Goal: Task Accomplishment & Management: Complete application form

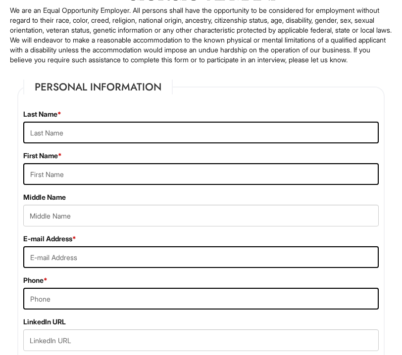
scroll to position [99, 0]
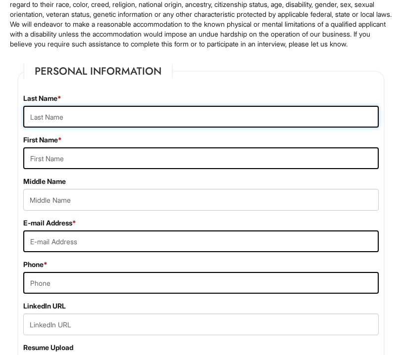
click at [115, 128] on input "text" at bounding box center [200, 117] width 355 height 22
type input "Sgrosso"
type input "Jordan"
type input "Marie"
type input "jordansgrosso@gmail.com"
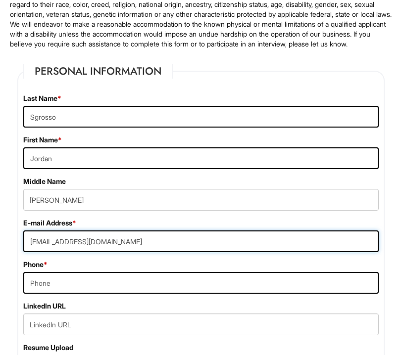
type input "4047028855"
type input "30 Abington Court NW"
type input "Atlanta"
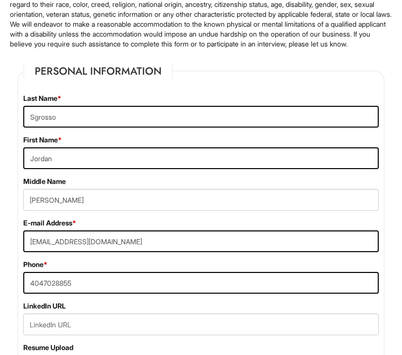
select select "GA"
type input "30327"
select select "United States of America"
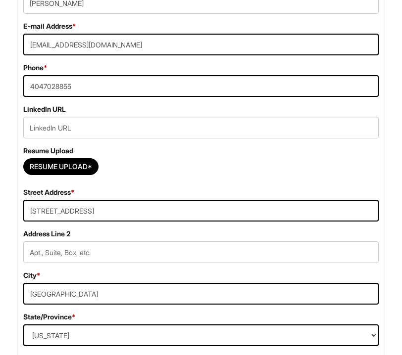
scroll to position [299, 0]
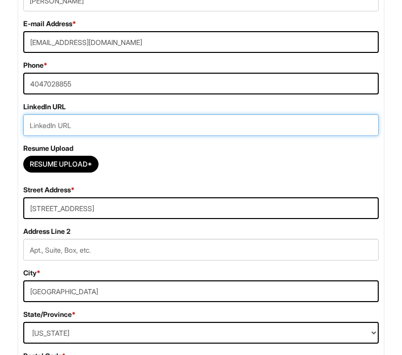
click at [63, 133] on input "url" at bounding box center [200, 125] width 355 height 22
paste input "https://www.linkedin.com/in/jordan-sgrosso/"
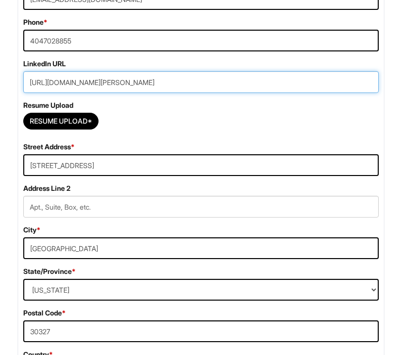
scroll to position [347, 0]
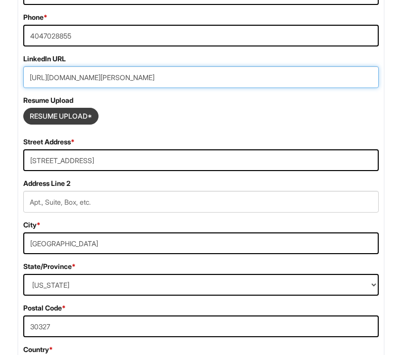
type input "https://www.linkedin.com/in/jordan-sgrosso/"
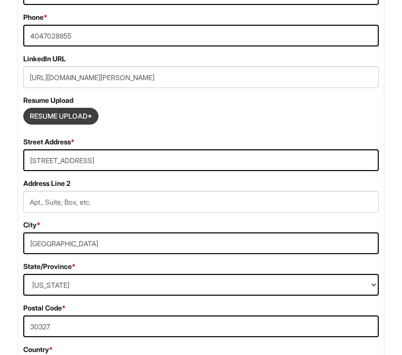
click at [66, 124] on input "Resume Upload*" at bounding box center [61, 116] width 74 height 16
type input "C:\fakepath\Jordan Sgrosso Resume.docx"
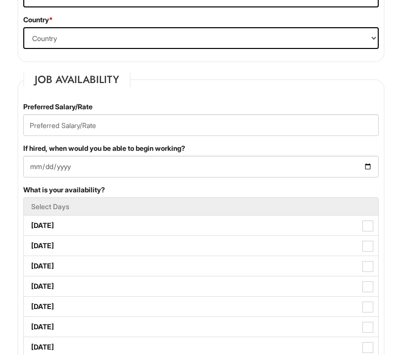
scroll to position [679, 0]
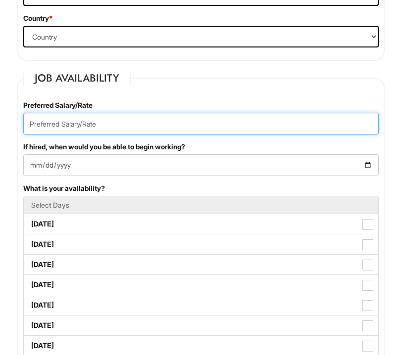
click at [88, 131] on input "text" at bounding box center [200, 124] width 355 height 22
type input "80000"
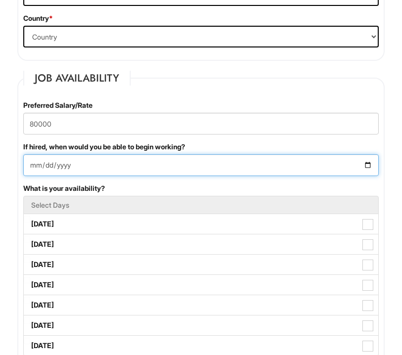
click at [75, 175] on input "If hired, when would you be able to begin working?" at bounding box center [200, 165] width 355 height 22
click at [367, 176] on input "If hired, when would you be able to begin working?" at bounding box center [200, 165] width 355 height 22
type input "2026-06-01"
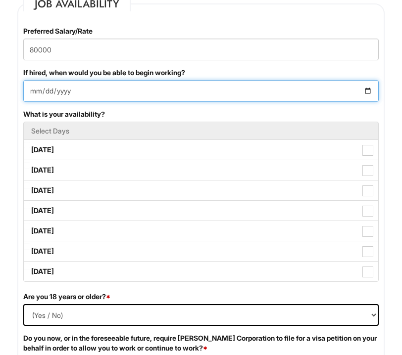
scroll to position [778, 0]
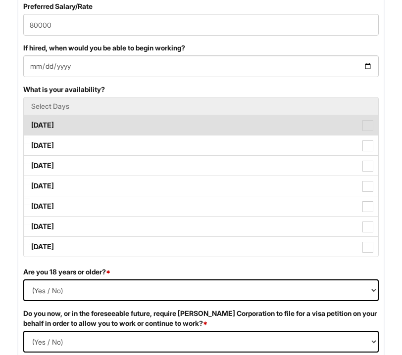
click at [83, 131] on label "Monday" at bounding box center [201, 125] width 354 height 20
click at [30, 124] on Available_Monday "Monday" at bounding box center [27, 120] width 6 height 6
checkbox Available_Monday "true"
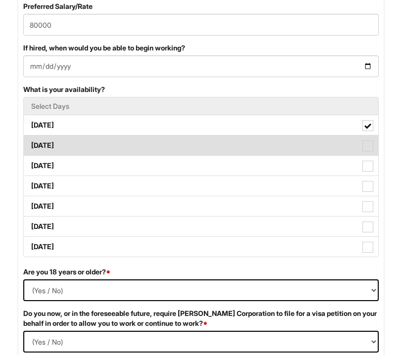
click at [82, 146] on label "Tuesday" at bounding box center [201, 146] width 354 height 20
click at [30, 144] on Available_Tuesday "Tuesday" at bounding box center [27, 141] width 6 height 6
checkbox Available_Tuesday "true"
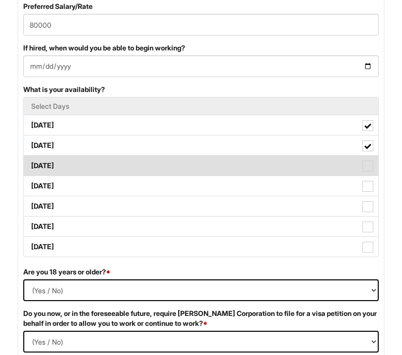
click at [82, 166] on label "Wednesday" at bounding box center [201, 166] width 354 height 20
click at [30, 164] on Available_Wednesday "Wednesday" at bounding box center [27, 161] width 6 height 6
checkbox Available_Wednesday "true"
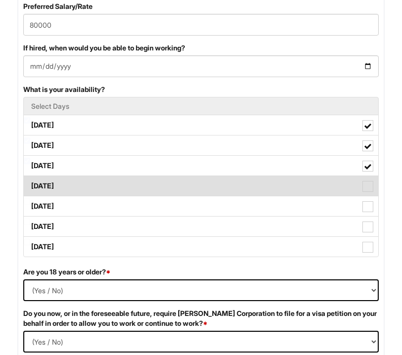
click at [77, 193] on label "Thursday" at bounding box center [201, 186] width 354 height 20
click at [30, 185] on Available_Thursday "Thursday" at bounding box center [27, 181] width 6 height 6
checkbox Available_Thursday "true"
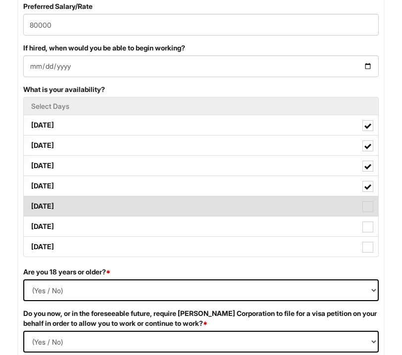
click at [74, 210] on label "Friday" at bounding box center [201, 207] width 354 height 20
click at [30, 205] on Available_Friday "Friday" at bounding box center [27, 202] width 6 height 6
checkbox Available_Friday "true"
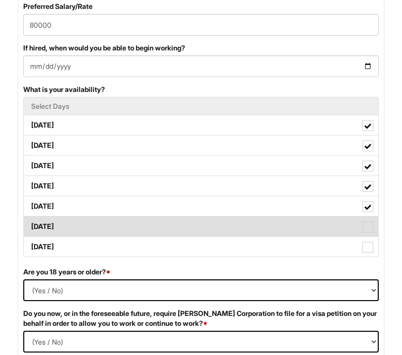
click at [74, 230] on label "Saturday" at bounding box center [201, 227] width 354 height 20
click at [30, 225] on Available_Saturday "Saturday" at bounding box center [27, 222] width 6 height 6
checkbox Available_Saturday "true"
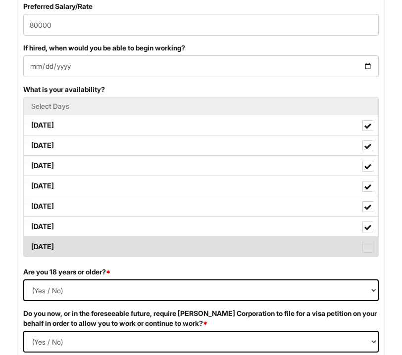
click at [73, 254] on label "Sunday" at bounding box center [201, 247] width 354 height 20
click at [30, 246] on Available_Sunday "Sunday" at bounding box center [27, 242] width 6 height 6
checkbox Available_Sunday "true"
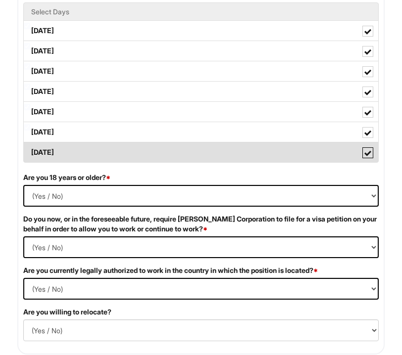
scroll to position [881, 0]
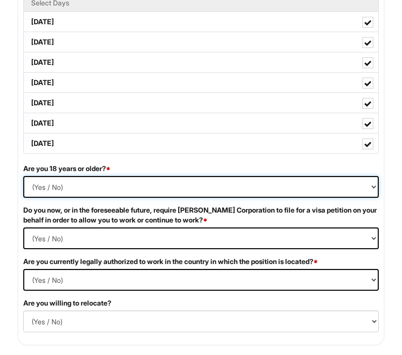
click at [59, 196] on select "(Yes / No) Yes No" at bounding box center [200, 187] width 355 height 22
select select "Yes"
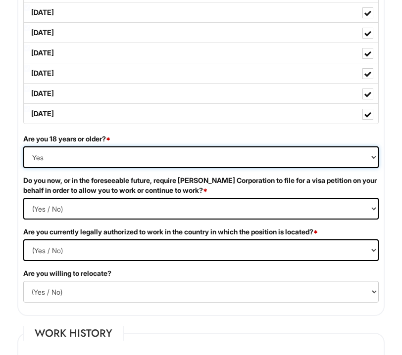
scroll to position [911, 0]
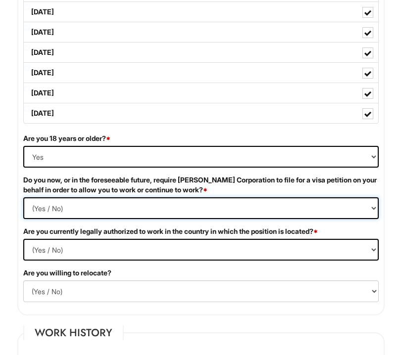
click at [65, 219] on Required "(Yes / No) Yes No" at bounding box center [200, 209] width 355 height 22
select Required "No"
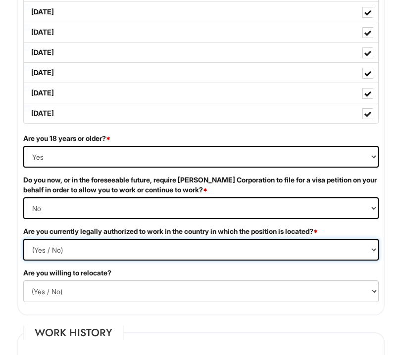
click at [57, 259] on select "(Yes / No) Yes No" at bounding box center [200, 250] width 355 height 22
select select "No"
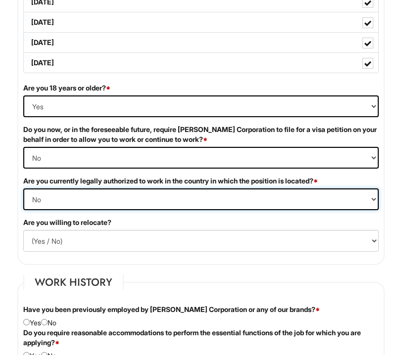
scroll to position [980, 0]
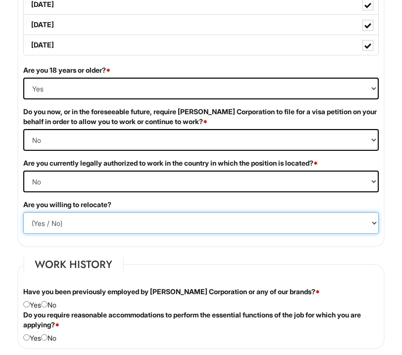
click at [56, 228] on select "(Yes / No) No Yes" at bounding box center [200, 223] width 355 height 22
select select "Y"
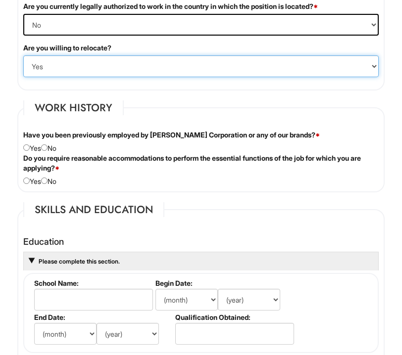
scroll to position [1140, 0]
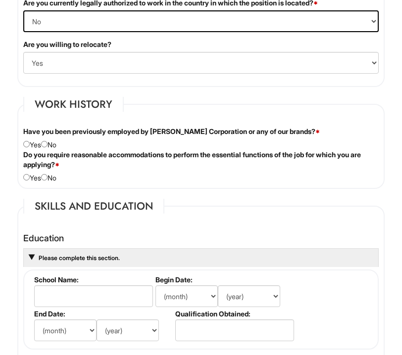
click at [52, 150] on div "Have you been previously employed by Giorgio Armani Corporation or any of our b…" at bounding box center [201, 138] width 370 height 23
click at [48, 148] on input "radio" at bounding box center [44, 144] width 6 height 6
radio input "true"
click at [26, 181] on input "radio" at bounding box center [26, 177] width 6 height 6
radio input "true"
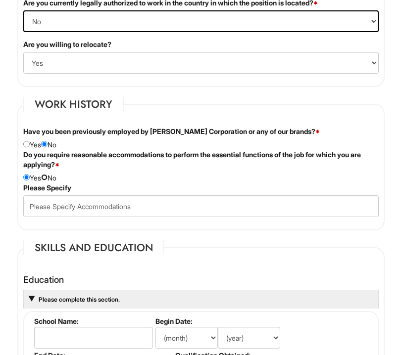
click at [48, 181] on input "radio" at bounding box center [44, 177] width 6 height 6
radio input "true"
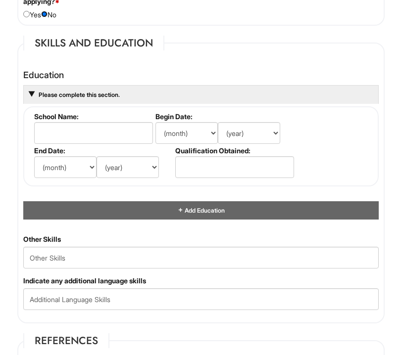
scroll to position [1307, 0]
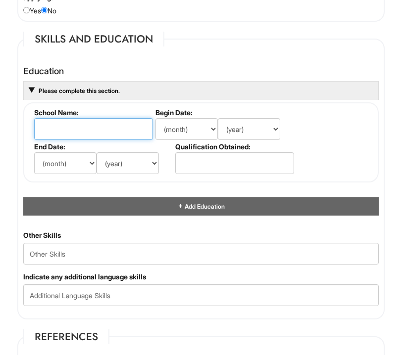
click at [71, 137] on input "text" at bounding box center [93, 129] width 119 height 22
type input "Boston University"
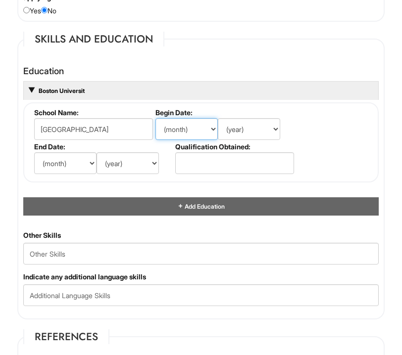
click at [191, 140] on select "(month) Jan Feb Mar Apr May Jun Jul Aug Sep Oct Nov Dec" at bounding box center [186, 129] width 62 height 22
select select "9"
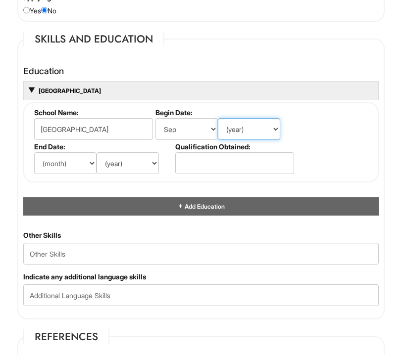
click at [242, 139] on select "(year) 2029 2028 2027 2026 2025 2024 2023 2022 2021 2020 2019 2018 2017 2016 20…" at bounding box center [249, 129] width 62 height 22
select select "2022"
click at [89, 171] on select "(month) Jan Feb Mar Apr May Jun Jul Aug Sep Oct Nov Dec" at bounding box center [65, 163] width 62 height 22
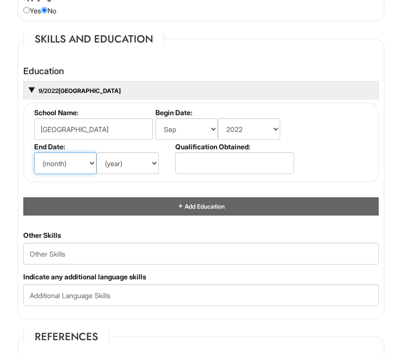
select select "5"
click at [131, 174] on select "(year) 2029 2028 2027 2026 2025 2024 2023 2022 2021 2020 2019 2018 2017 2016 20…" at bounding box center [128, 163] width 62 height 22
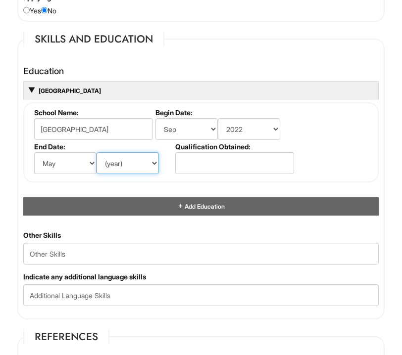
select select "2026"
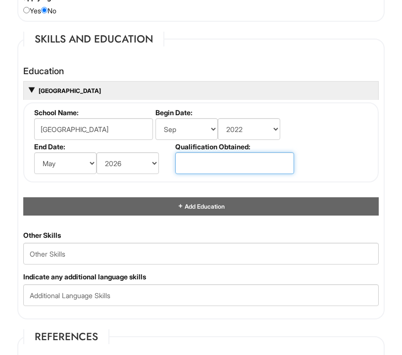
click at [212, 173] on input "text" at bounding box center [234, 163] width 119 height 22
click at [255, 174] on input "Bachelor of Science" at bounding box center [234, 163] width 119 height 22
type input "Bachelor of Science Degree"
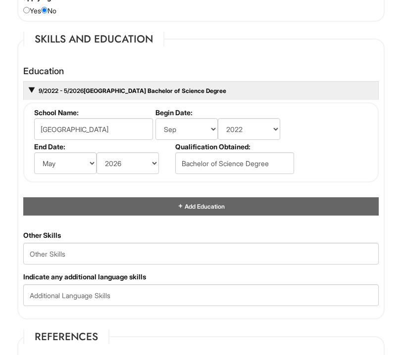
click at [342, 167] on fieldset "School Name: Boston University Begin Date: (month) Jan Feb Mar Apr May Jun Jul …" at bounding box center [200, 142] width 355 height 80
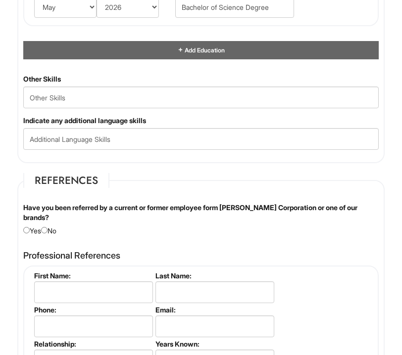
scroll to position [1467, 0]
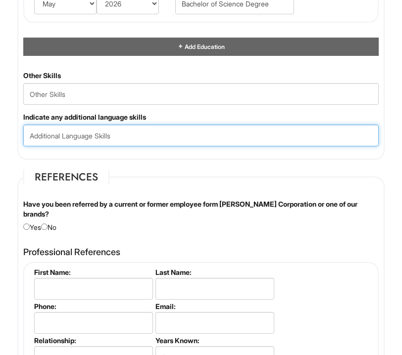
click at [142, 142] on input "text" at bounding box center [200, 136] width 355 height 22
type input "I"
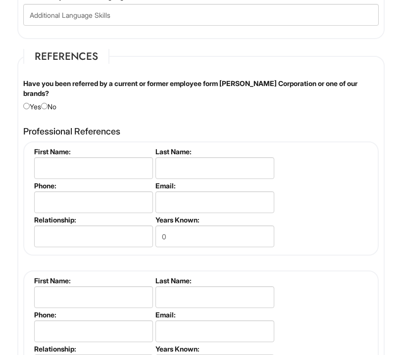
scroll to position [1591, 0]
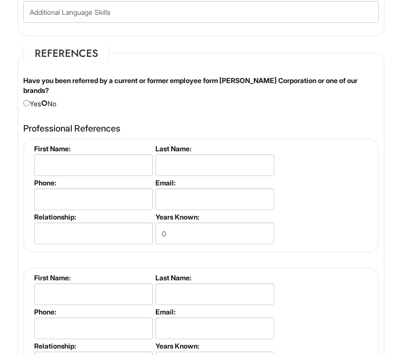
click at [48, 106] on input "radio" at bounding box center [44, 103] width 6 height 6
radio input "true"
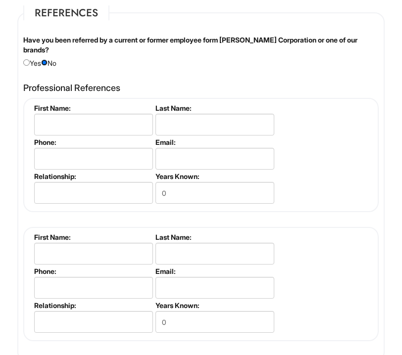
scroll to position [1632, 0]
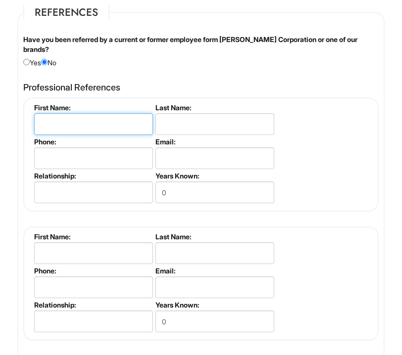
click at [62, 124] on input "text" at bounding box center [93, 124] width 119 height 22
drag, startPoint x: 62, startPoint y: 135, endPoint x: 15, endPoint y: 135, distance: 47.5
type input "Lauren"
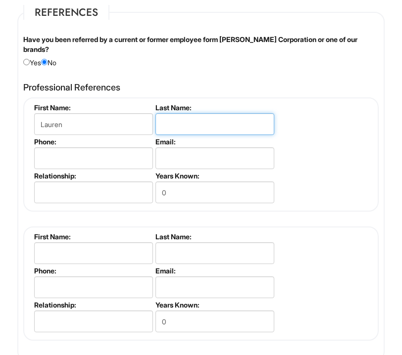
click at [195, 135] on input "text" at bounding box center [214, 124] width 119 height 22
type input "Austin"
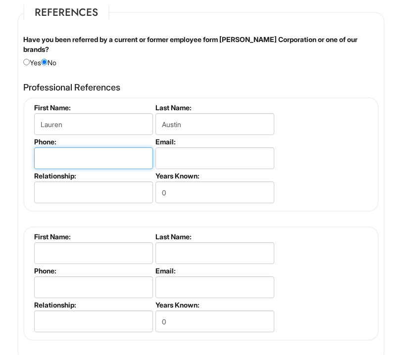
click at [114, 162] on input "tel" at bounding box center [93, 159] width 119 height 22
click at [193, 172] on li "Email:" at bounding box center [213, 155] width 121 height 34
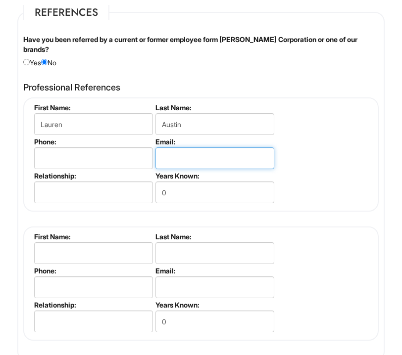
click at [192, 169] on input "email" at bounding box center [214, 159] width 119 height 22
type input "lauren.austin@carters.com"
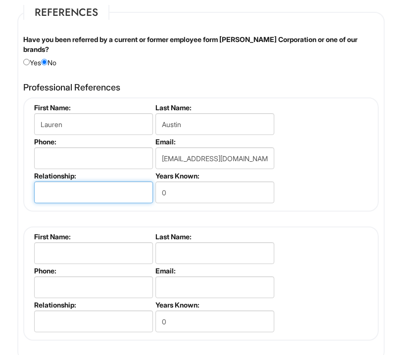
click at [131, 199] on input "text" at bounding box center [93, 193] width 119 height 22
type input "Manager"
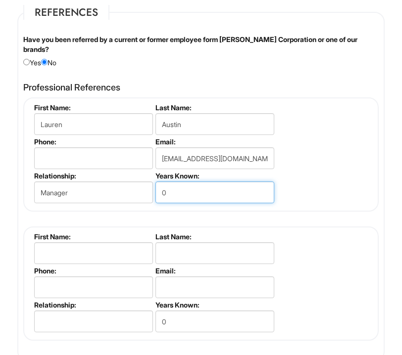
click at [192, 203] on input "0" at bounding box center [214, 193] width 119 height 22
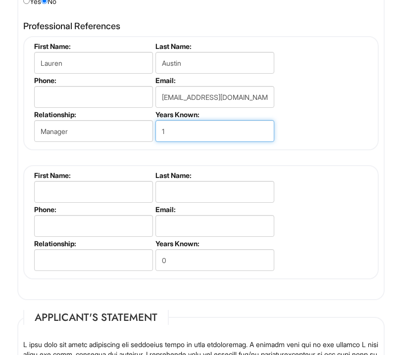
scroll to position [1699, 0]
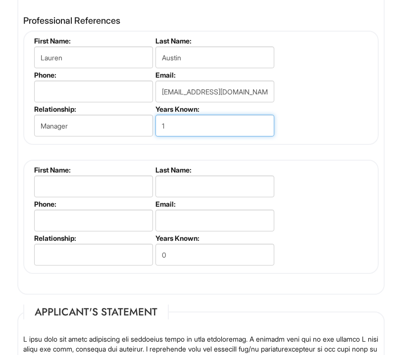
type input "1"
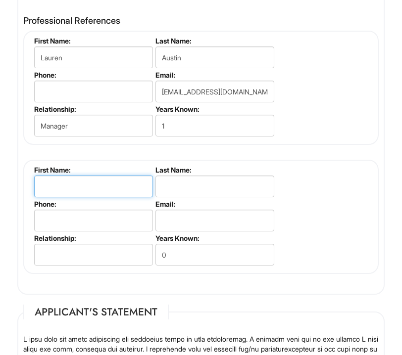
click at [126, 193] on input "text" at bounding box center [93, 187] width 119 height 22
type input "Am"
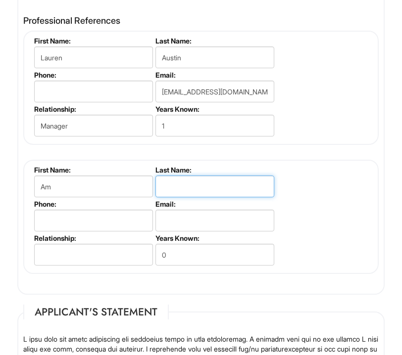
click at [188, 198] on input "text" at bounding box center [214, 187] width 119 height 22
type input "Nelson"
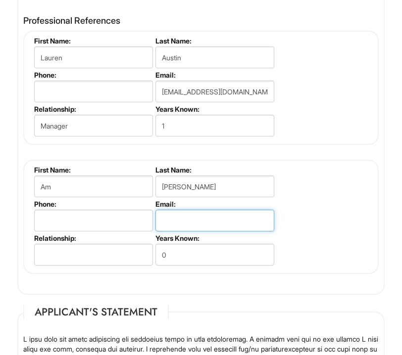
click at [181, 227] on input "email" at bounding box center [214, 221] width 119 height 22
type input "amy@abnstyle.com"
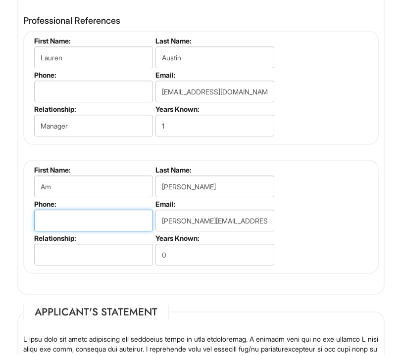
click at [113, 232] on input "tel" at bounding box center [93, 221] width 119 height 22
click at [43, 231] on input "404 245-7112" at bounding box center [93, 221] width 119 height 22
click at [40, 228] on input "404 245-7112" at bounding box center [93, 221] width 119 height 22
click at [63, 231] on input "+1404 245-7112" at bounding box center [93, 221] width 119 height 22
type input "+1404-245-7112"
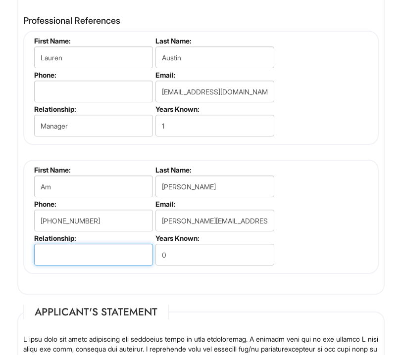
click at [79, 265] on input "text" at bounding box center [93, 255] width 119 height 22
type input "Mentor/Manager"
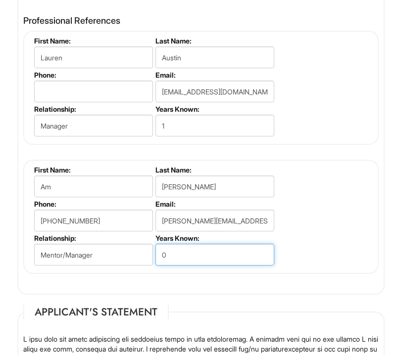
click at [180, 266] on input "0" at bounding box center [214, 255] width 119 height 22
type input "5"
click at [188, 284] on div "Professional References Lauren Austin First Name: Lauren Last Name: Austin Phon…" at bounding box center [201, 150] width 370 height 278
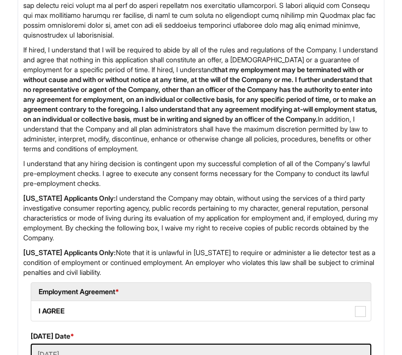
scroll to position [2235, 0]
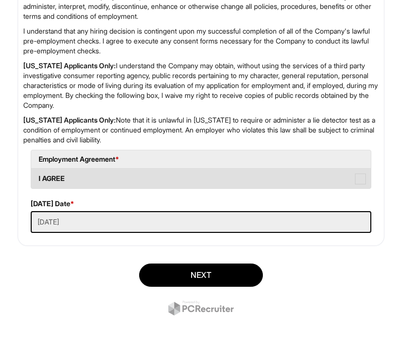
click at [367, 176] on label "I AGREE" at bounding box center [201, 179] width 340 height 20
click at [38, 176] on AGREE "I AGREE" at bounding box center [34, 174] width 6 height 6
checkbox AGREE "true"
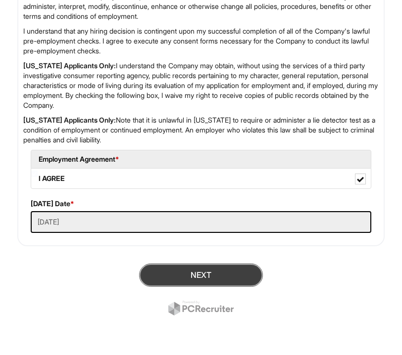
click at [227, 281] on button "Next" at bounding box center [201, 275] width 124 height 23
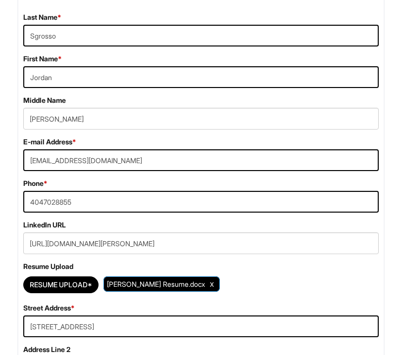
scroll to position [215, 0]
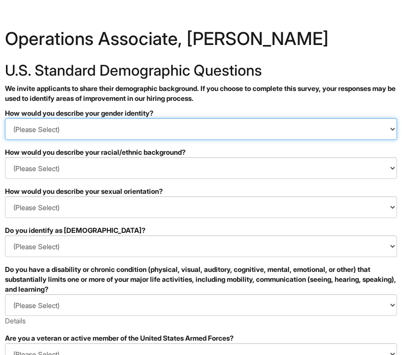
click at [89, 136] on select "(Please Select) Man Woman [DEMOGRAPHIC_DATA] I prefer to self-describe I don't …" at bounding box center [201, 129] width 392 height 22
select select "Woman"
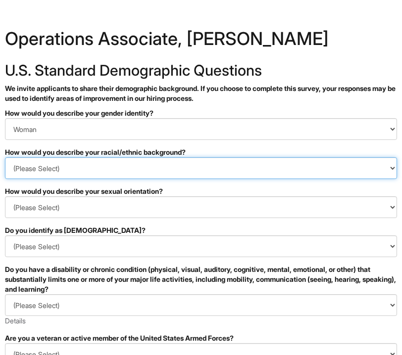
click at [71, 172] on select "(Please Select) [DEMOGRAPHIC_DATA] or of [DEMOGRAPHIC_DATA] descent [DEMOGRAPHI…" at bounding box center [201, 168] width 392 height 22
select select "White or European"
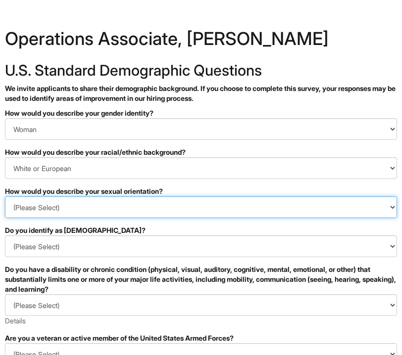
click at [79, 206] on select "(Please Select) [DEMOGRAPHIC_DATA] [DEMOGRAPHIC_DATA] and/or [DEMOGRAPHIC_DATA]…" at bounding box center [201, 208] width 392 height 22
select select "[DEMOGRAPHIC_DATA]"
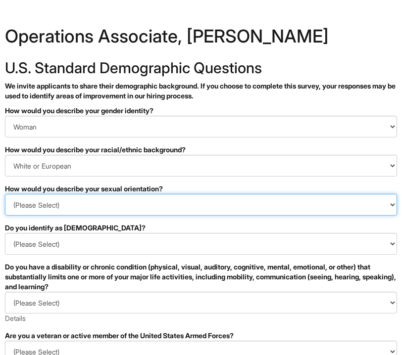
scroll to position [21, 0]
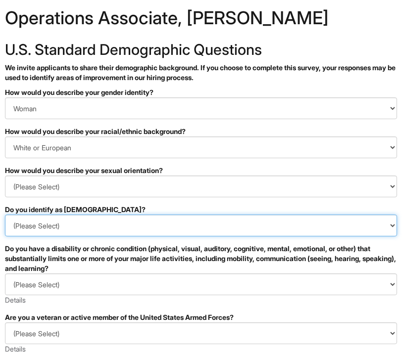
click at [67, 228] on select "(Please Select) Yes No I prefer to self-describe I don't wish to answer" at bounding box center [201, 226] width 392 height 22
select select "No"
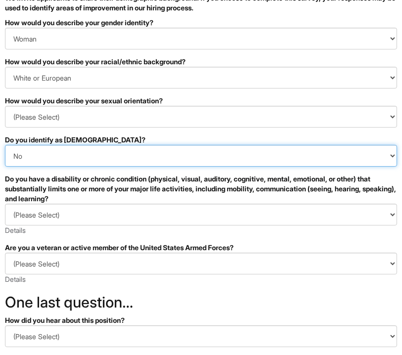
scroll to position [92, 0]
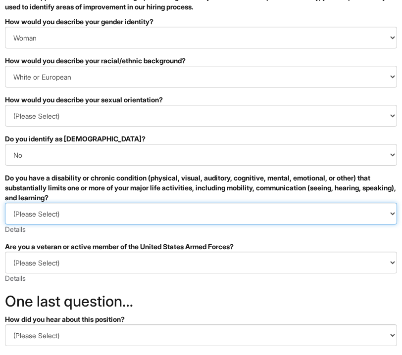
click at [59, 205] on select "(Please Select) YES, I HAVE A DISABILITY (or previously had a disability) NO, I…" at bounding box center [201, 214] width 392 height 22
select select "YES, I HAVE A DISABILITY (or previously had a disability)"
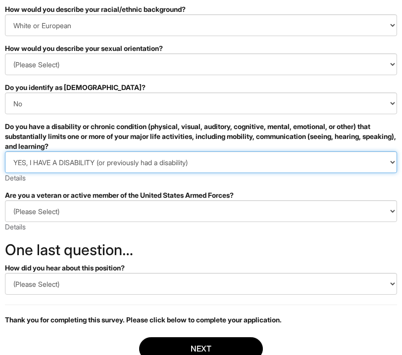
scroll to position [160, 0]
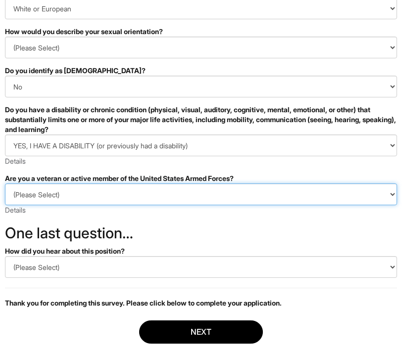
click at [65, 192] on select "(Please Select) I IDENTIFY AS ONE OR MORE OF THE CLASSIFICATIONS OF PROTECTED V…" at bounding box center [201, 195] width 392 height 22
select select "I AM NOT A PROTECTED VETERAN"
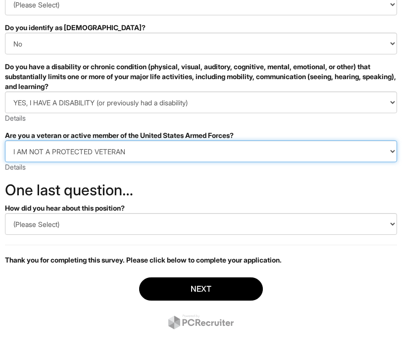
scroll to position [212, 0]
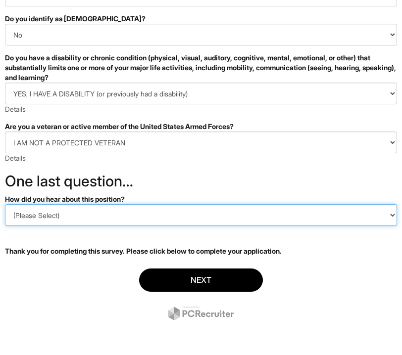
click at [68, 218] on select "(Please Select) CareerBuilder Indeed LinkedIn Monster Referral Other" at bounding box center [201, 215] width 392 height 22
select select "LinkedIn"
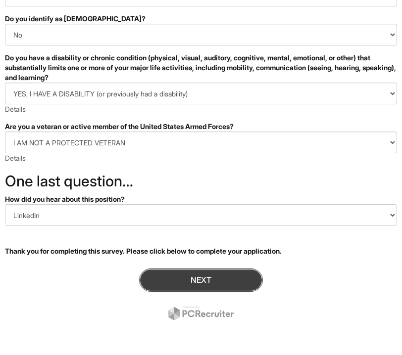
click at [164, 275] on button "Next" at bounding box center [201, 280] width 124 height 23
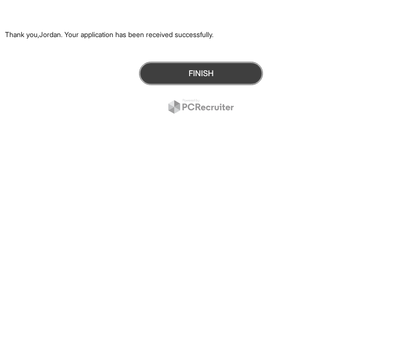
click at [190, 84] on button "Finish" at bounding box center [201, 73] width 124 height 23
